Goal: Navigation & Orientation: Find specific page/section

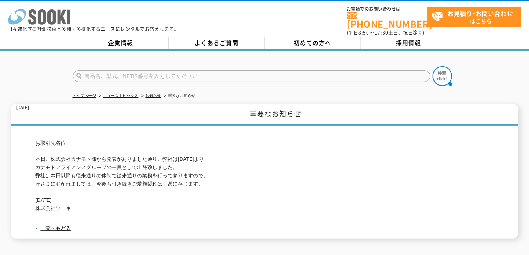
click at [57, 18] on icon "株式会社 ソーキ" at bounding box center [39, 17] width 63 height 16
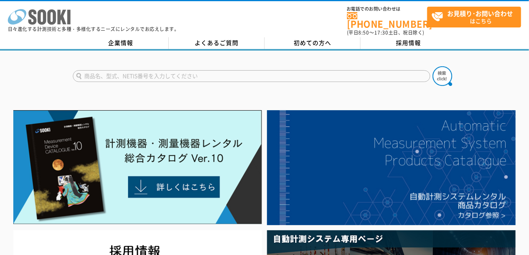
click at [54, 20] on icon at bounding box center [51, 16] width 9 height 15
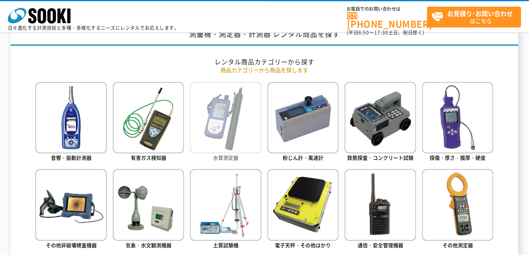
scroll to position [392, 0]
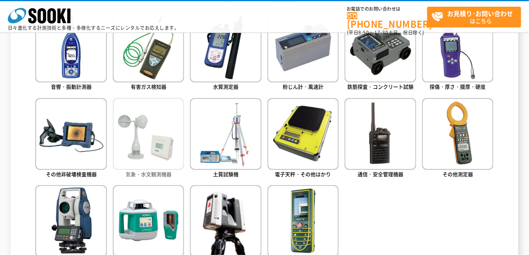
click at [156, 125] on img at bounding box center [148, 133] width 71 height 71
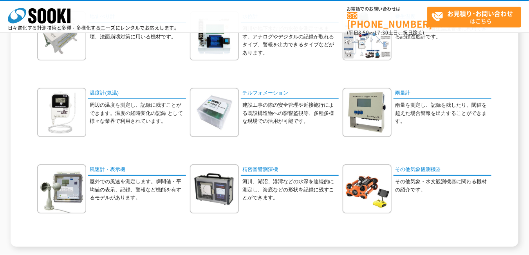
scroll to position [235, 0]
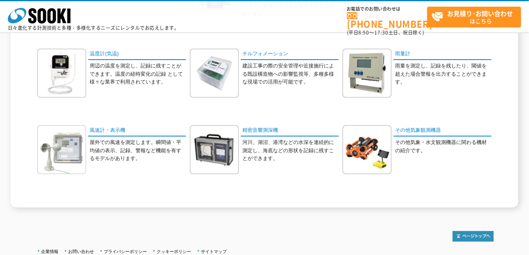
click at [66, 158] on img at bounding box center [61, 149] width 49 height 49
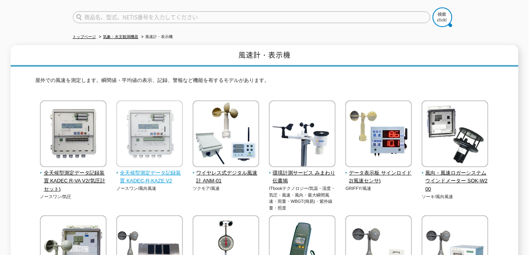
scroll to position [78, 0]
